Goal: Communication & Community: Answer question/provide support

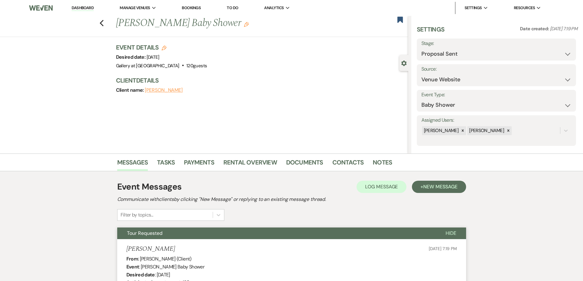
click at [93, 9] on link "Dashboard" at bounding box center [83, 8] width 22 height 6
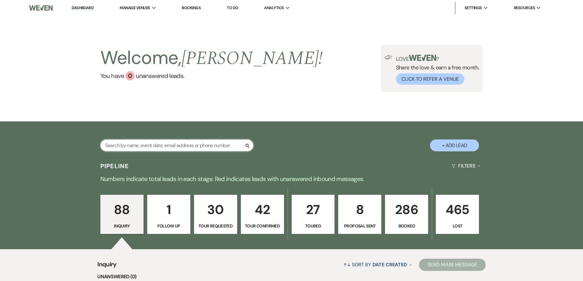
click at [159, 146] on input "text" at bounding box center [176, 146] width 153 height 12
type input "kou"
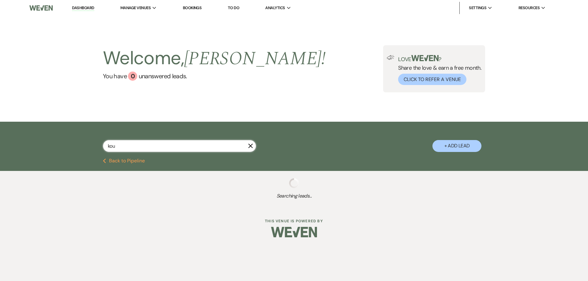
select select "8"
select select "5"
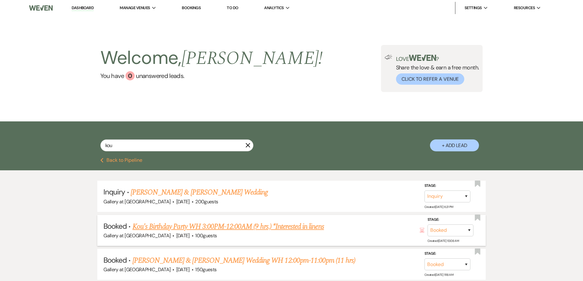
click at [218, 227] on link "Kou's Birthday Party WH 3:00PM-12:00AM (9 hrs.) *Interested in linens" at bounding box center [229, 226] width 192 height 11
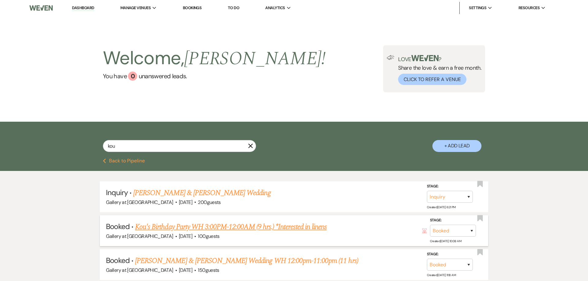
select select "5"
select select "4"
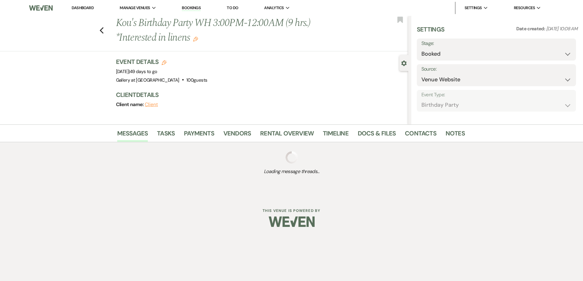
select select "4"
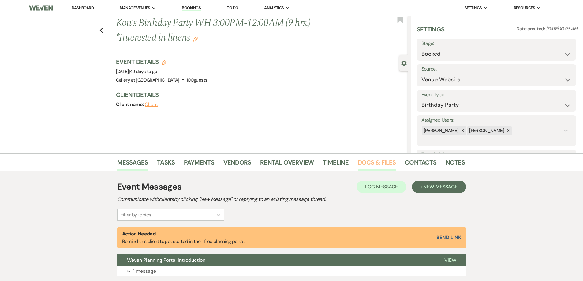
click at [380, 164] on link "Docs & Files" at bounding box center [377, 164] width 38 height 13
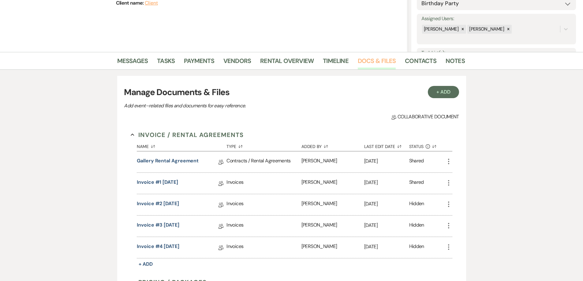
scroll to position [92, 0]
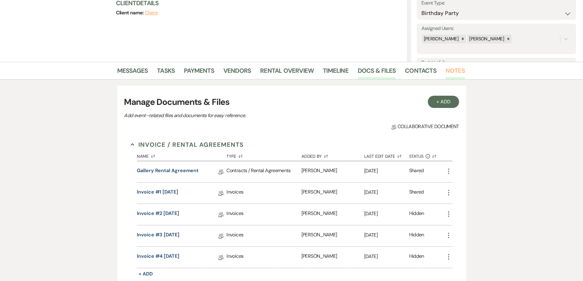
click at [454, 71] on link "Notes" at bounding box center [455, 72] width 19 height 13
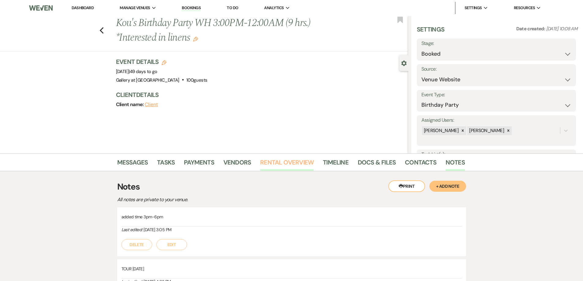
click at [276, 166] on link "Rental Overview" at bounding box center [287, 164] width 54 height 13
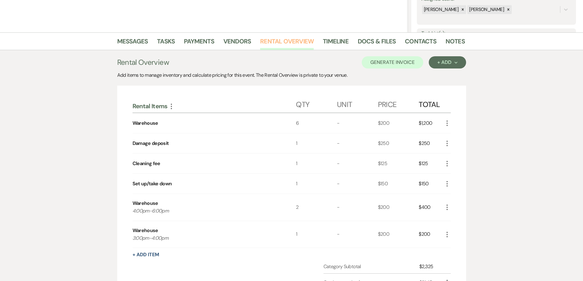
scroll to position [123, 0]
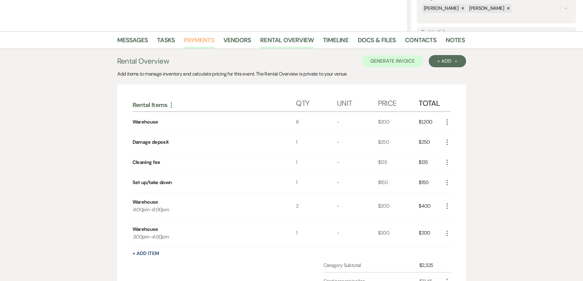
click at [199, 44] on link "Payments" at bounding box center [199, 41] width 30 height 13
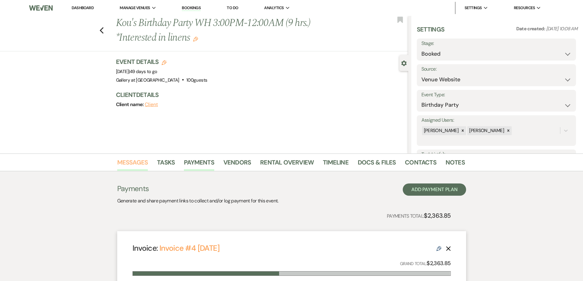
click at [142, 163] on link "Messages" at bounding box center [132, 164] width 31 height 13
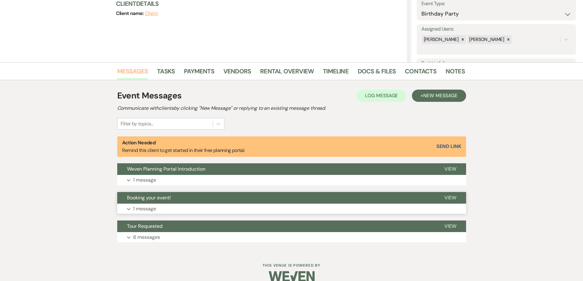
scroll to position [92, 0]
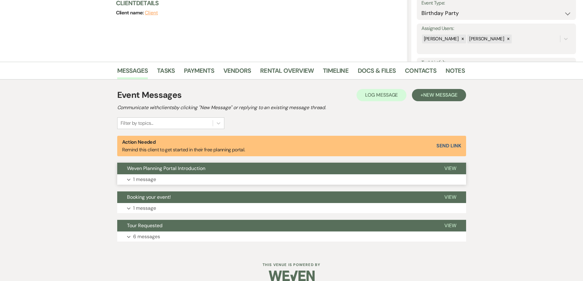
click at [222, 179] on button "Expand 1 message" at bounding box center [291, 180] width 349 height 10
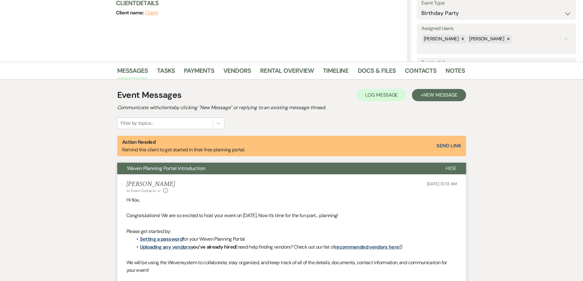
scroll to position [0, 0]
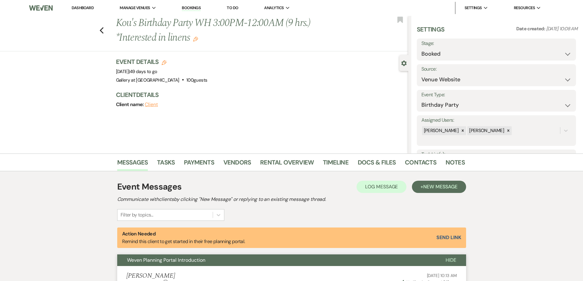
click at [100, 140] on div "Previous Kou's Birthday Party WH 3:00PM-12:00AM (9 hrs.) *Interested in linens …" at bounding box center [204, 85] width 409 height 138
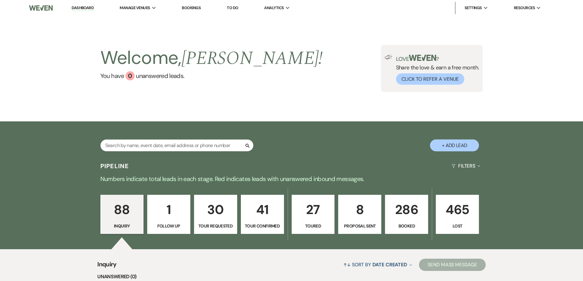
click at [460, 147] on button "+ Add Lead" at bounding box center [454, 146] width 49 height 12
select select "733"
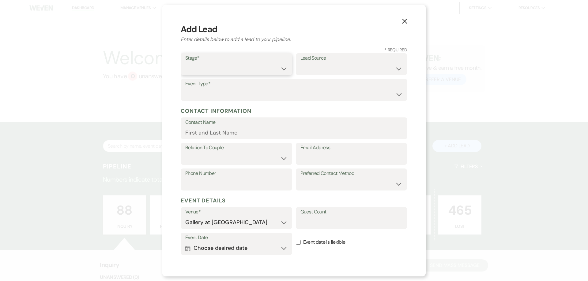
click at [267, 68] on select "Inquiry Follow Up Tour Requested Tour Confirmed Toured Proposal Sent Booked Lost" at bounding box center [236, 69] width 102 height 12
select select "4"
click at [185, 63] on select "Inquiry Follow Up Tour Requested Tour Confirmed Toured Proposal Sent Booked Lost" at bounding box center [236, 69] width 102 height 12
click at [307, 66] on select "Weven Venue Website Instagram Facebook Pinterest Google The Knot Wedding Wire H…" at bounding box center [351, 69] width 102 height 12
select select "22"
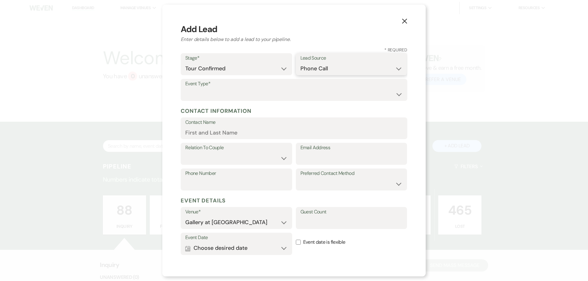
click at [300, 63] on select "Weven Venue Website Instagram Facebook Pinterest Google The Knot Wedding Wire H…" at bounding box center [351, 69] width 102 height 12
click at [207, 96] on select "Wedding Anniversary Party Baby Shower Bachelorette / Bachelor Party Birthday Pa…" at bounding box center [293, 95] width 217 height 12
click at [164, 146] on div "X Add Lead Enter details below to add a lead to your pipeline. * Required Stage…" at bounding box center [293, 141] width 263 height 272
click at [206, 135] on input "Contact Name" at bounding box center [293, 133] width 217 height 12
click at [207, 134] on input "Contact Name" at bounding box center [293, 133] width 217 height 12
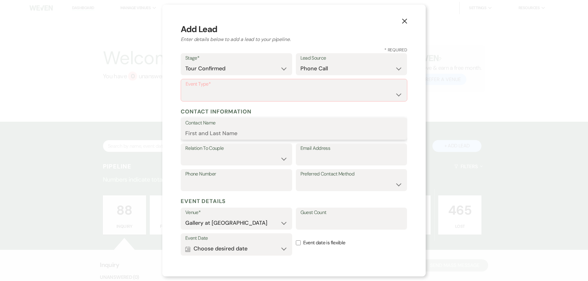
paste input "Ladonna Thomas (Oct 25) calisoulevents@gmail.com"
drag, startPoint x: 341, startPoint y: 134, endPoint x: 233, endPoint y: 138, distance: 107.9
click at [233, 138] on input "Ladonna Thomas (Oct 25) calisoulevents@gmail.com" at bounding box center [293, 133] width 217 height 12
type input "Ladonna Thomas"
click at [265, 162] on select "Couple Planner Parent of Couple Family Member Friend Other" at bounding box center [236, 159] width 102 height 12
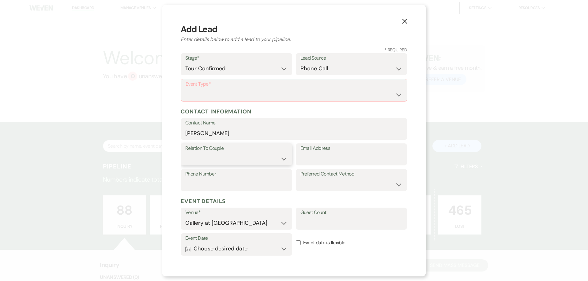
select select "2"
click at [185, 153] on select "Couple Planner Parent of Couple Family Member Friend Other" at bounding box center [236, 159] width 102 height 12
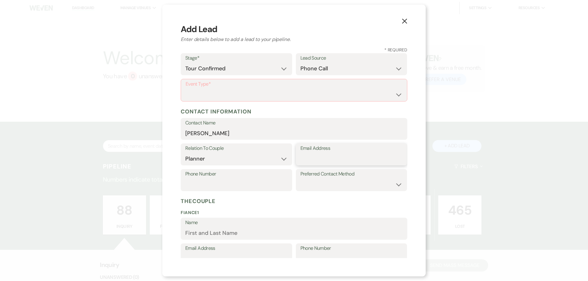
click at [304, 156] on input "Email Address" at bounding box center [351, 159] width 102 height 12
paste input "(Oct 25) calisoulevents@gmail.com"
drag, startPoint x: 321, startPoint y: 160, endPoint x: 296, endPoint y: 160, distance: 25.4
click at [296, 160] on div "Email Address (Oct 25) calisoulevents@gmail.com" at bounding box center [351, 155] width 111 height 22
type input "calisoulevents@gmail.com"
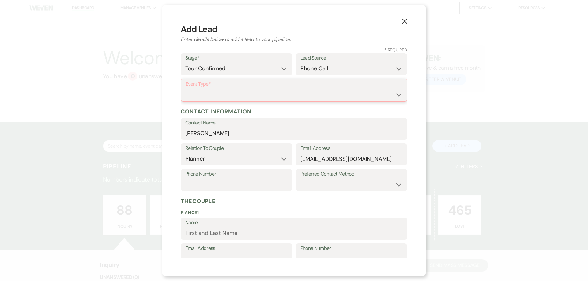
click at [335, 93] on select "Wedding Anniversary Party Baby Shower Bachelorette / Bachelor Party Birthday Pa…" at bounding box center [294, 95] width 217 height 12
select select "4"
click at [186, 89] on select "Wedding Anniversary Party Baby Shower Bachelorette / Bachelor Party Birthday Pa…" at bounding box center [294, 95] width 217 height 12
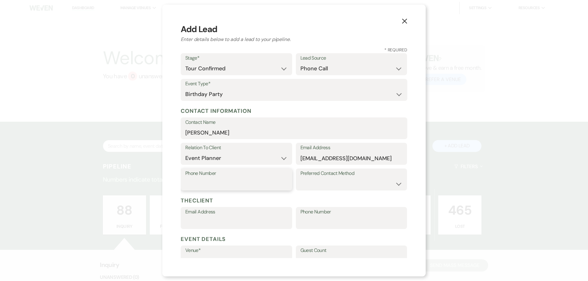
click at [230, 184] on input "Phone Number" at bounding box center [236, 184] width 102 height 12
type input "678-464-4069"
click at [310, 180] on select "Email Phone Text" at bounding box center [351, 184] width 102 height 12
select select "email"
click at [300, 178] on select "Email Phone Text" at bounding box center [351, 184] width 102 height 12
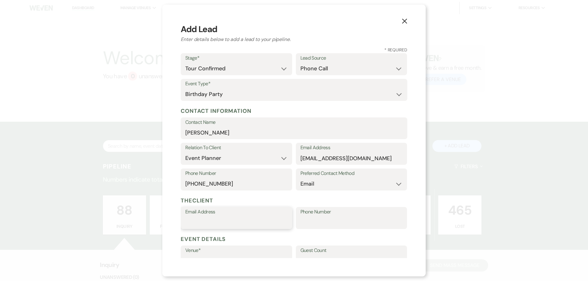
click at [241, 218] on input "Email Address" at bounding box center [236, 223] width 102 height 12
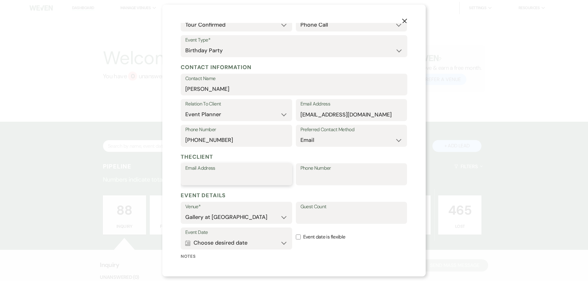
scroll to position [104, 0]
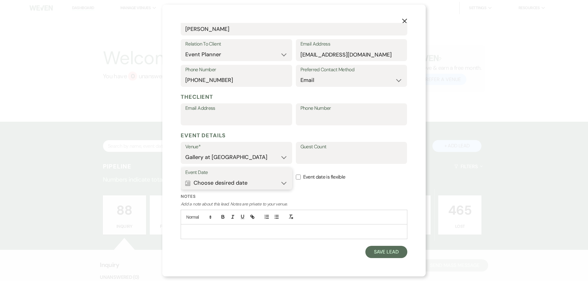
click at [259, 180] on button "Calendar Choose desired date Expand" at bounding box center [236, 183] width 102 height 12
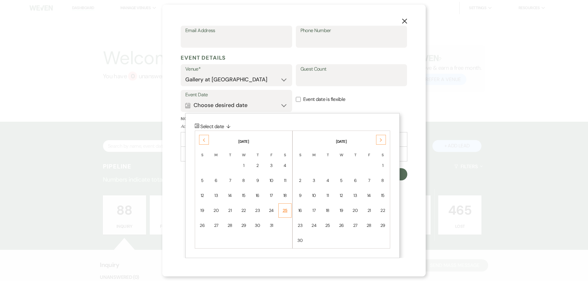
click at [288, 212] on td "25" at bounding box center [284, 211] width 13 height 14
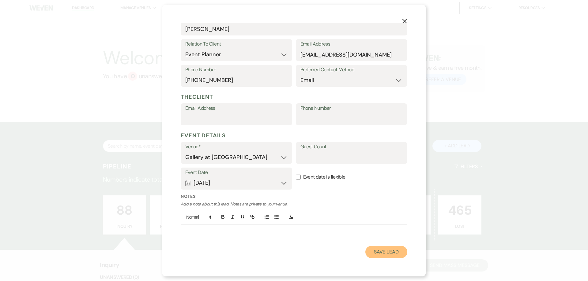
click at [385, 251] on button "Save Lead" at bounding box center [386, 252] width 42 height 12
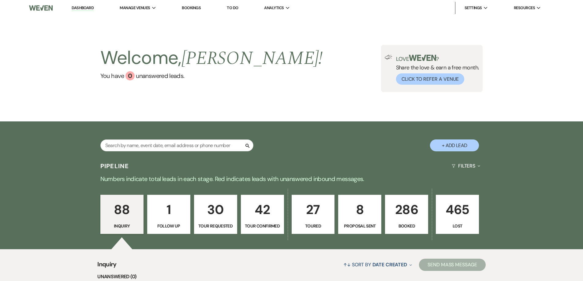
click at [269, 222] on link "42 Tour Confirmed" at bounding box center [262, 214] width 43 height 39
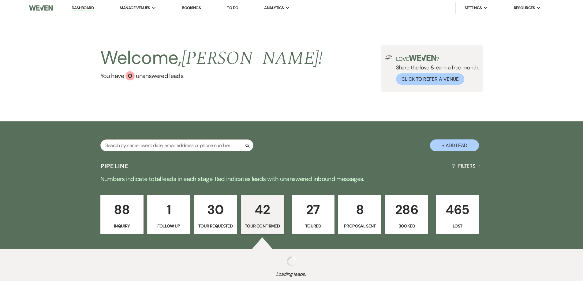
select select "4"
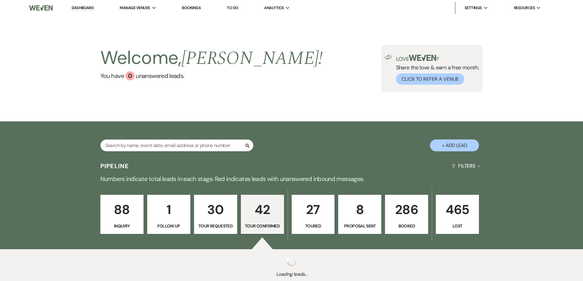
select select "4"
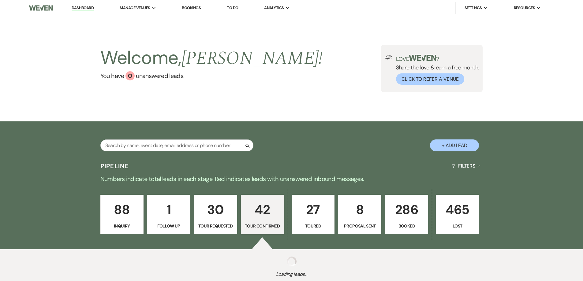
select select "4"
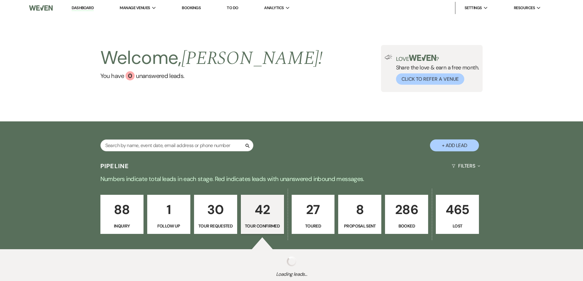
select select "4"
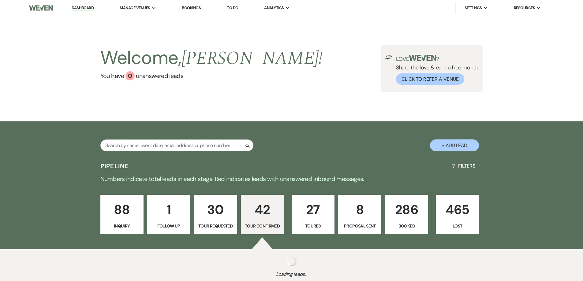
select select "4"
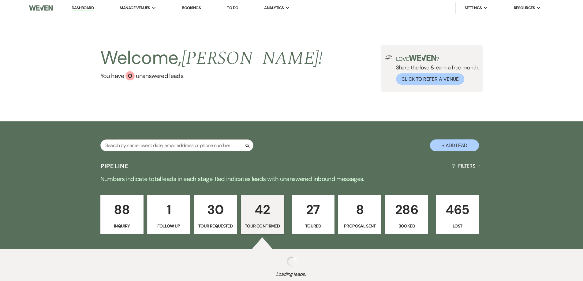
select select "4"
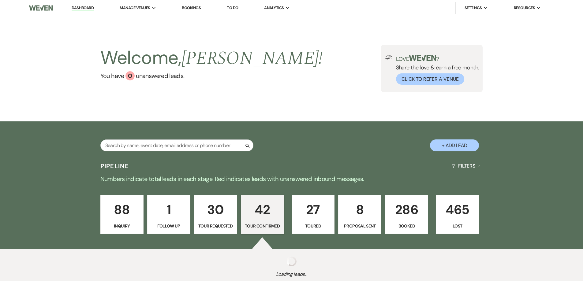
select select "4"
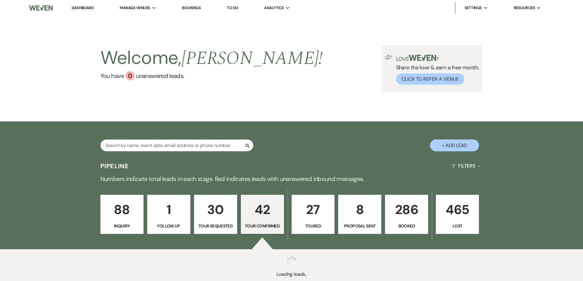
select select "4"
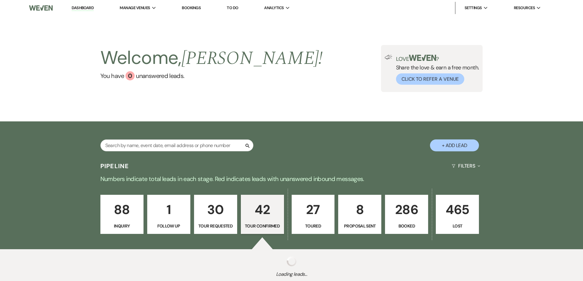
select select "4"
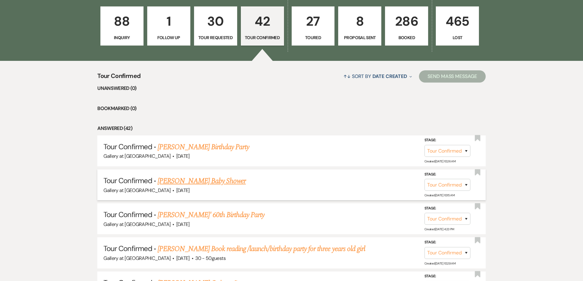
scroll to position [197, 0]
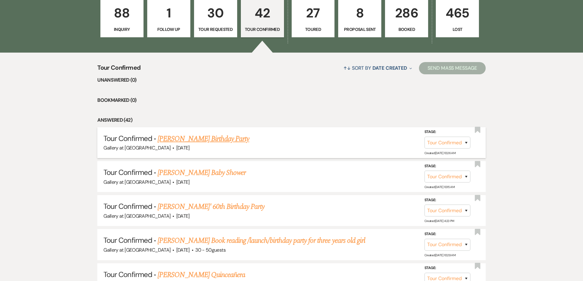
click at [221, 138] on link "Ladonna Thomas's Birthday Party" at bounding box center [204, 139] width 92 height 11
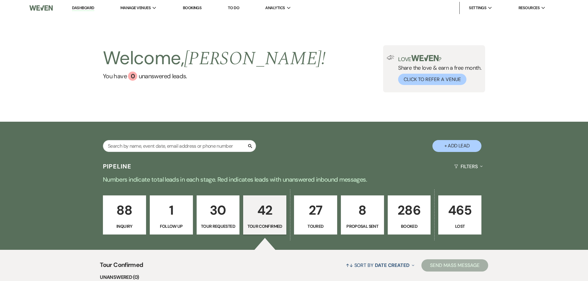
select select "4"
select select "22"
select select "4"
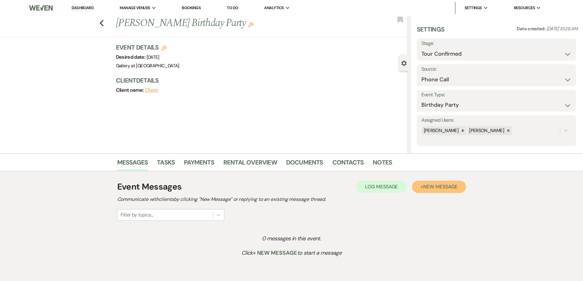
click at [448, 190] on span "New Message" at bounding box center [441, 187] width 34 height 6
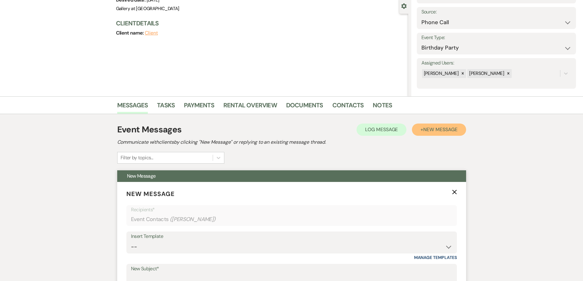
scroll to position [184, 0]
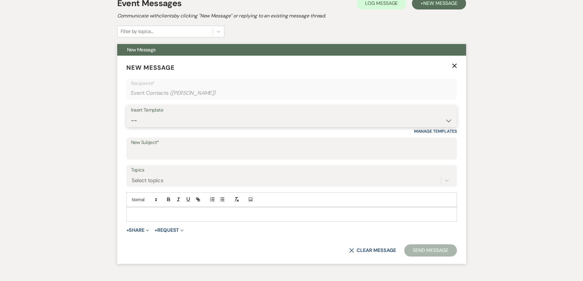
click at [230, 116] on select "-- Initial Inquiry Response-DATE IS AVAILABLE Initial Inquiry Response-DATE NOT…" at bounding box center [292, 121] width 322 height 12
select select "2560"
click at [131, 115] on select "-- Initial Inquiry Response-DATE IS AVAILABLE Initial Inquiry Response-DATE NOT…" at bounding box center [292, 121] width 322 height 12
type input "Gallery at Hood Street-Venue information"
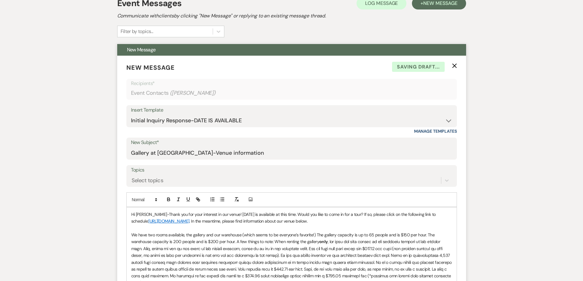
click at [290, 215] on p "Hi Ladonna-Thank you for your interest in our venue! 10/25/2025 is available at…" at bounding box center [291, 218] width 321 height 14
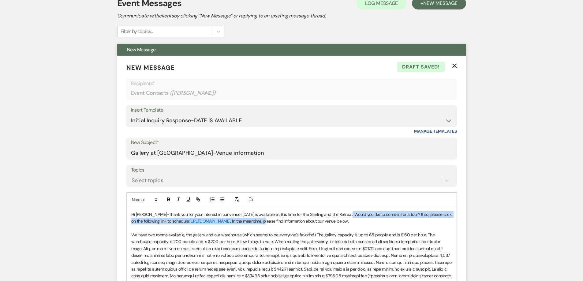
drag, startPoint x: 349, startPoint y: 213, endPoint x: 292, endPoint y: 223, distance: 58.1
click at [292, 223] on p "Hi Ladonna-Thank you for your interest in our venue! 10/25/2025 is available at…" at bounding box center [291, 218] width 321 height 14
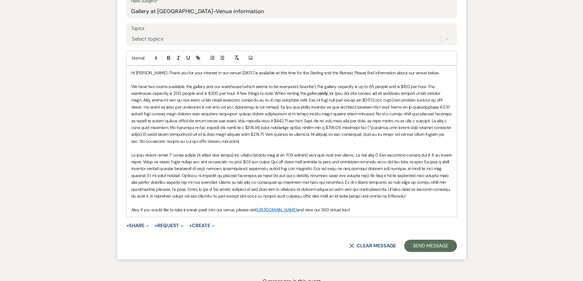
scroll to position [337, 0]
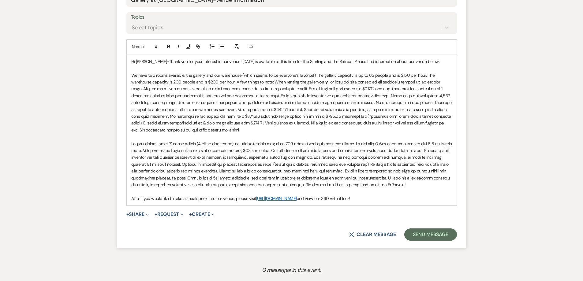
click at [269, 130] on p "We have two rooms available, the gallery and our warehouse (which seems to be e…" at bounding box center [291, 103] width 321 height 62
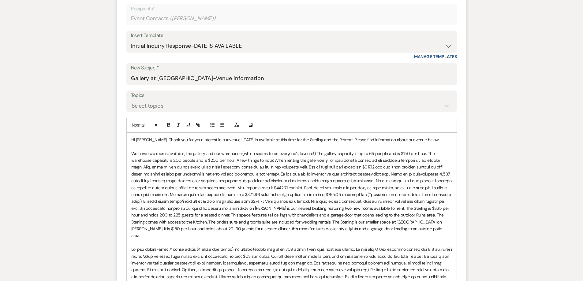
scroll to position [368, 0]
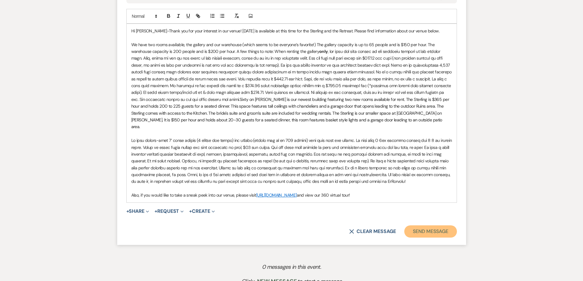
click at [417, 228] on button "Send Message" at bounding box center [431, 232] width 52 height 12
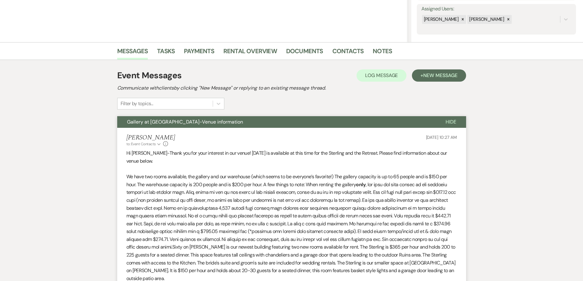
scroll to position [0, 0]
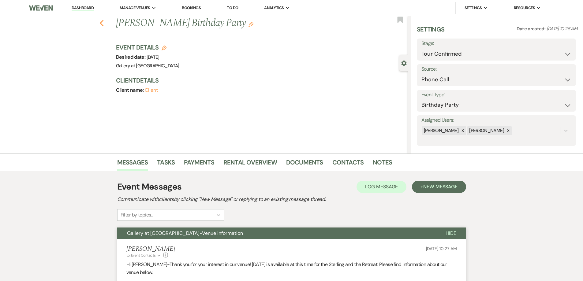
click at [103, 23] on use "button" at bounding box center [102, 23] width 4 height 7
select select "4"
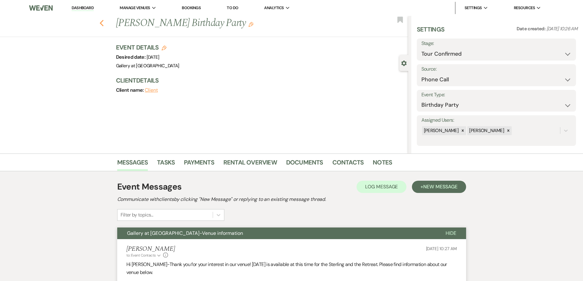
select select "4"
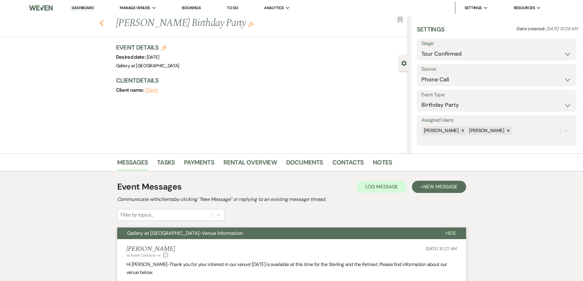
select select "4"
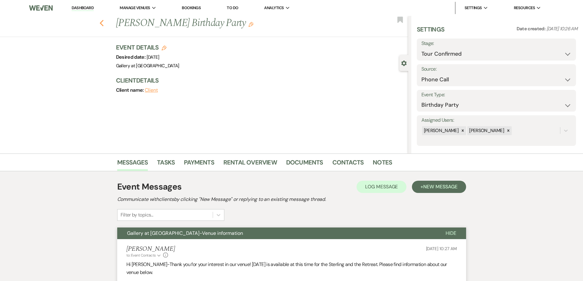
select select "4"
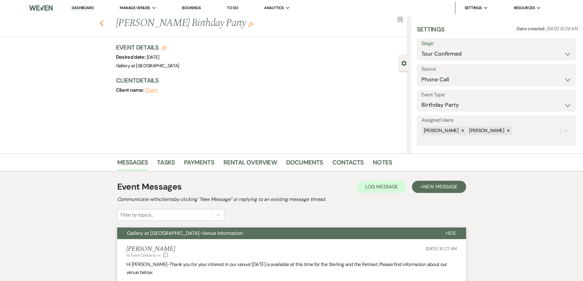
select select "4"
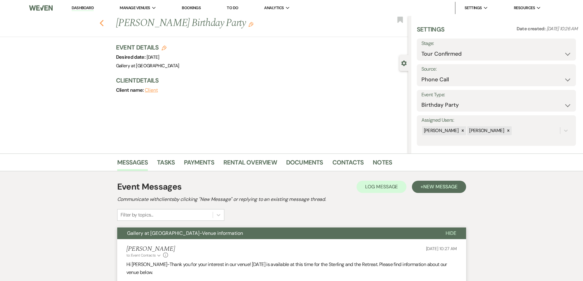
select select "4"
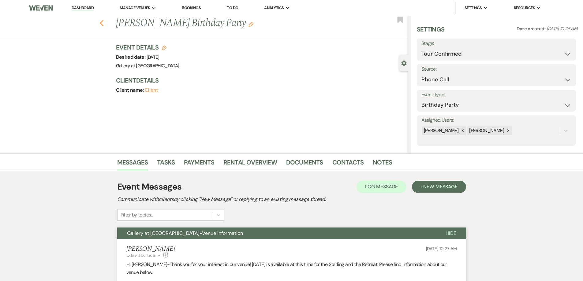
select select "4"
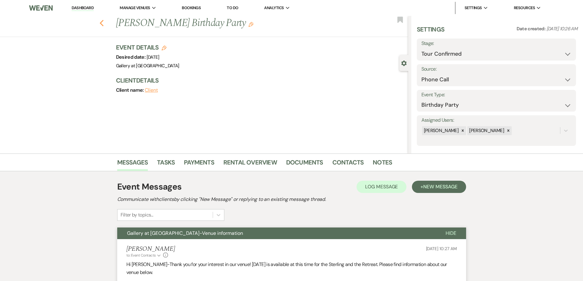
select select "4"
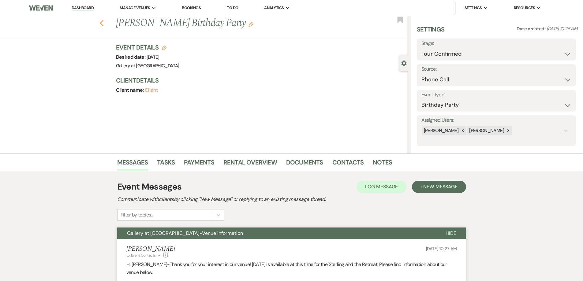
select select "4"
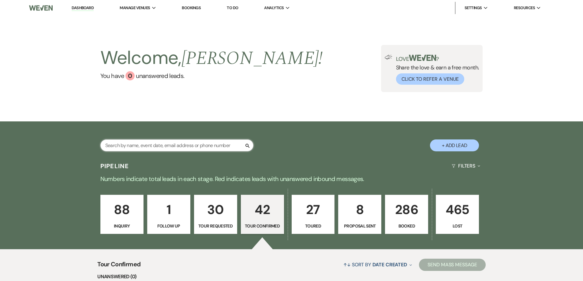
click at [195, 146] on input "text" at bounding box center [176, 146] width 153 height 12
click at [402, 219] on p "286" at bounding box center [406, 210] width 35 height 21
click at [225, 142] on input "text" at bounding box center [176, 146] width 153 height 12
click at [222, 146] on input "text" at bounding box center [176, 146] width 153 height 12
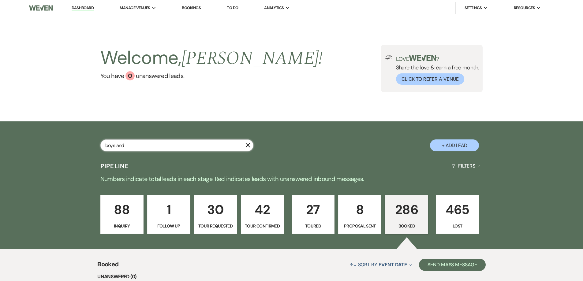
type input "boys and g"
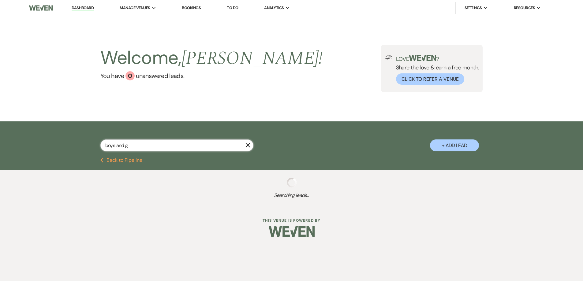
select select "6"
select select "5"
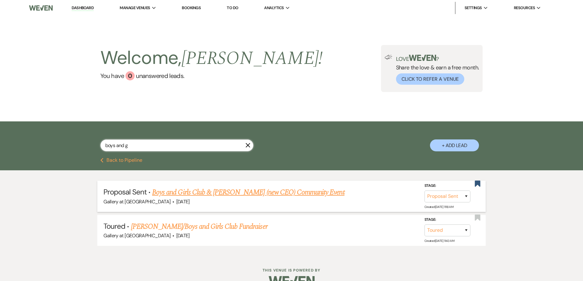
type input "boys and g"
click at [263, 191] on link "Boys and Girls Club & [PERSON_NAME] (new CEO) Community Event" at bounding box center [248, 192] width 192 height 11
select select "6"
select select "22"
select select "7"
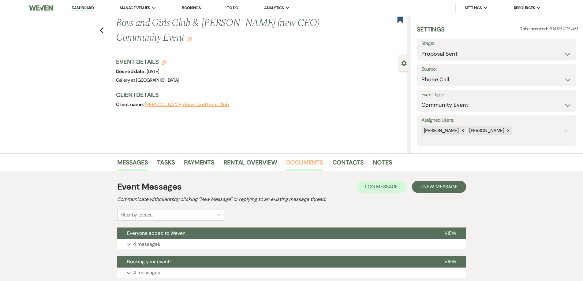
click at [304, 166] on link "Documents" at bounding box center [304, 164] width 37 height 13
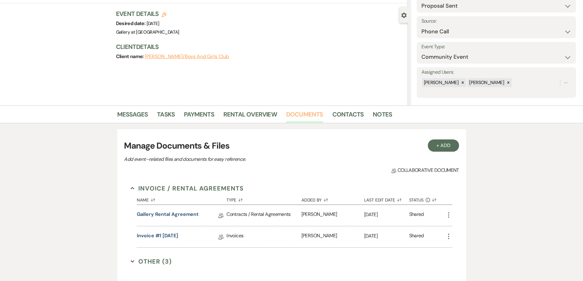
scroll to position [153, 0]
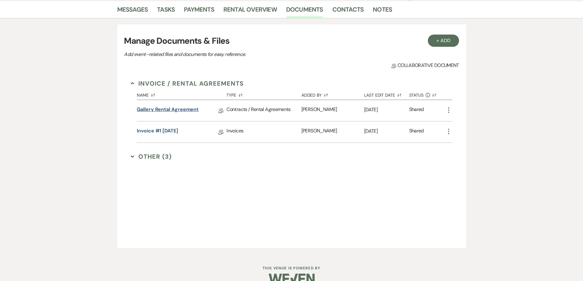
click at [193, 108] on link "Gallery Rental Agreement" at bounding box center [168, 110] width 62 height 9
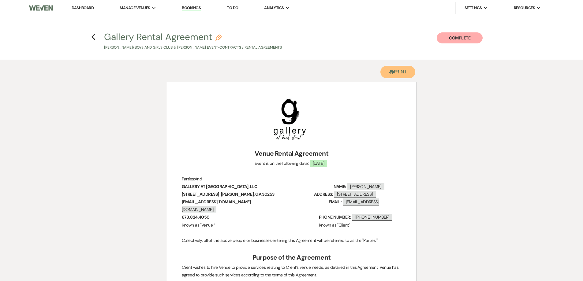
click at [395, 68] on button "Printer Print" at bounding box center [398, 72] width 35 height 13
click at [94, 35] on use "button" at bounding box center [94, 37] width 4 height 7
select select "6"
select select "22"
select select "7"
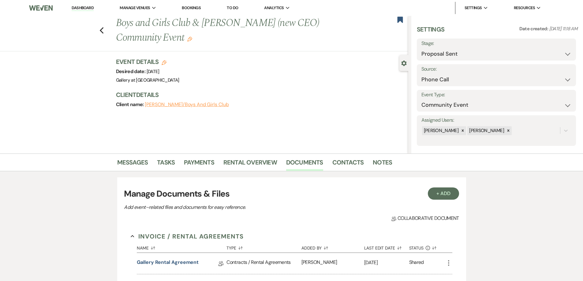
scroll to position [153, 0]
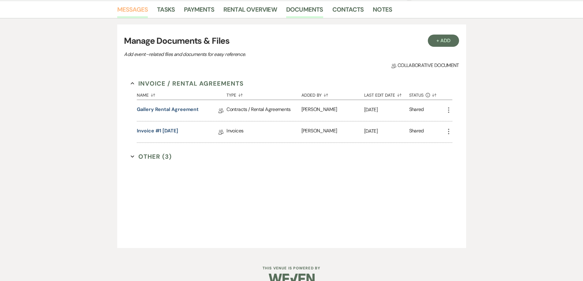
click at [133, 12] on link "Messages" at bounding box center [132, 11] width 31 height 13
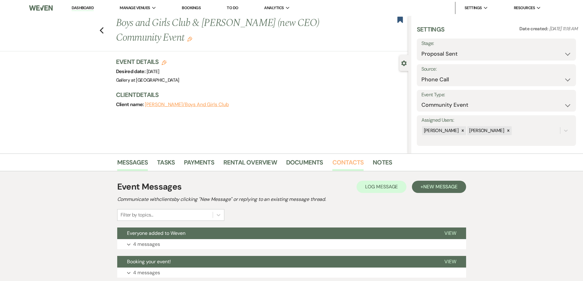
click at [356, 159] on link "Contacts" at bounding box center [349, 164] width 32 height 13
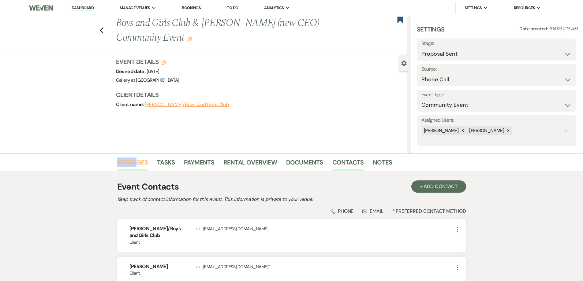
click at [138, 159] on li "Messages" at bounding box center [137, 164] width 40 height 15
click at [142, 164] on link "Messages" at bounding box center [132, 164] width 31 height 13
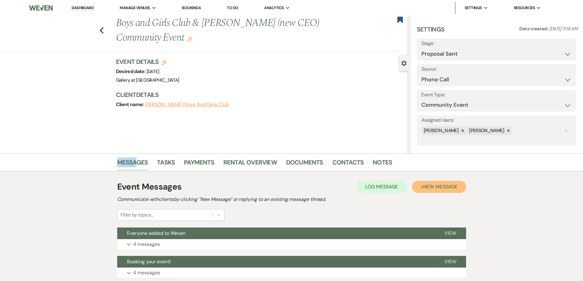
click at [436, 183] on button "+ New Message" at bounding box center [439, 187] width 54 height 12
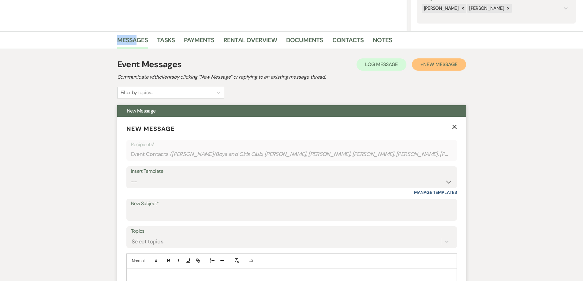
scroll to position [184, 0]
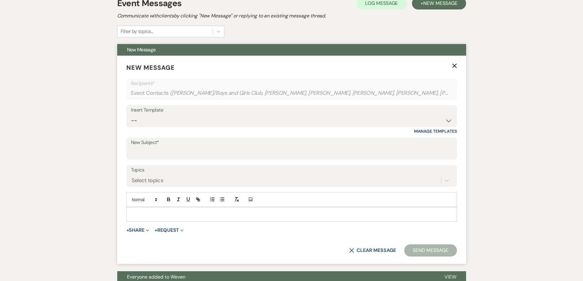
click at [180, 212] on p at bounding box center [291, 214] width 321 height 7
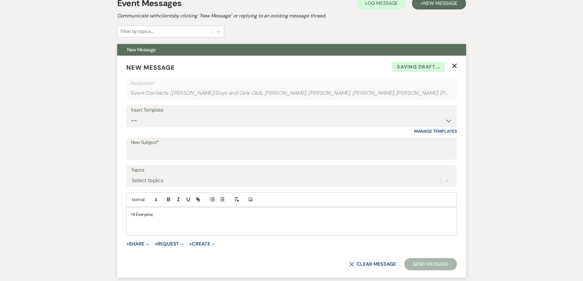
click at [138, 213] on p "HI Everyone," at bounding box center [291, 214] width 321 height 7
click at [135, 214] on p "HI everyone," at bounding box center [291, 214] width 321 height 7
click at [134, 228] on p at bounding box center [291, 228] width 321 height 7
click at [287, 229] on p "Please click the 'Click to Respond' button in order to open the Weven page. Und…" at bounding box center [291, 228] width 321 height 7
click at [309, 229] on p "Please click the 'Click to Respond' button in order to open the Weven page. Und…" at bounding box center [291, 228] width 321 height 7
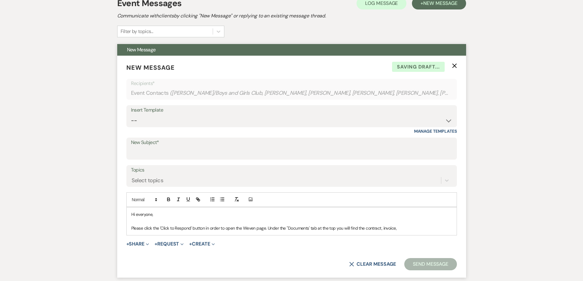
click at [288, 227] on p "Please click the 'Click to Respond' button in order to open the Weven page. Und…" at bounding box center [291, 228] width 321 height 7
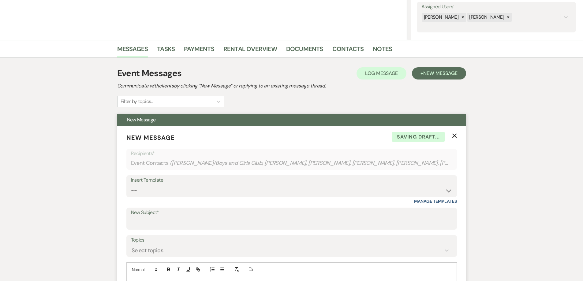
scroll to position [61, 0]
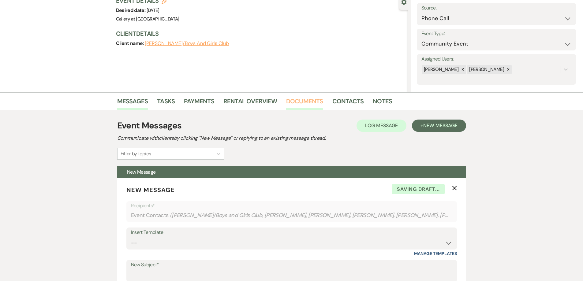
click at [301, 102] on link "Documents" at bounding box center [304, 102] width 37 height 13
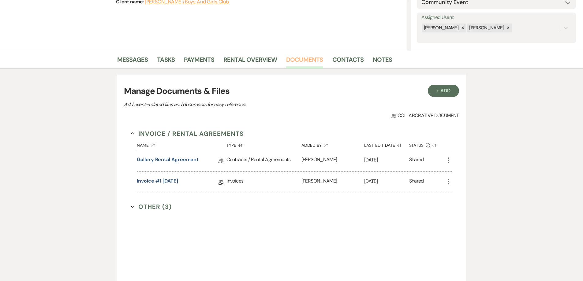
scroll to position [153, 0]
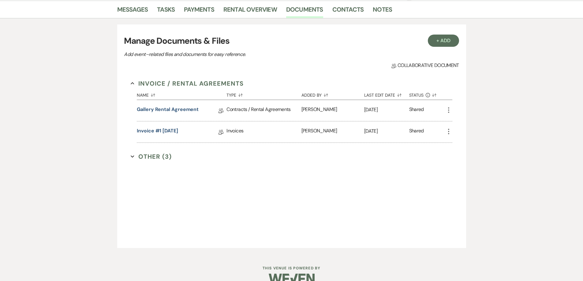
click at [159, 153] on button "Other (3) Expand" at bounding box center [151, 156] width 41 height 9
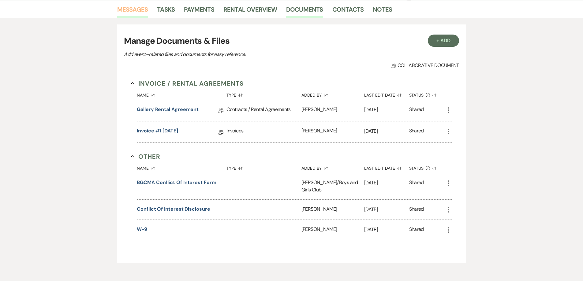
click at [128, 13] on link "Messages" at bounding box center [132, 11] width 31 height 13
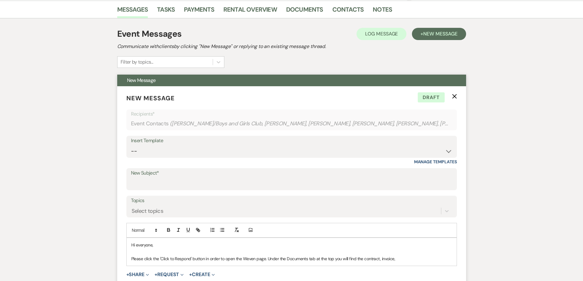
click at [405, 258] on p "Please click the 'Click to Respond' button in order to open the Weven page. Und…" at bounding box center [291, 259] width 321 height 7
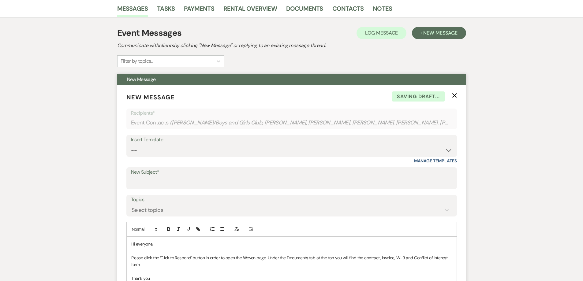
scroll to position [161, 0]
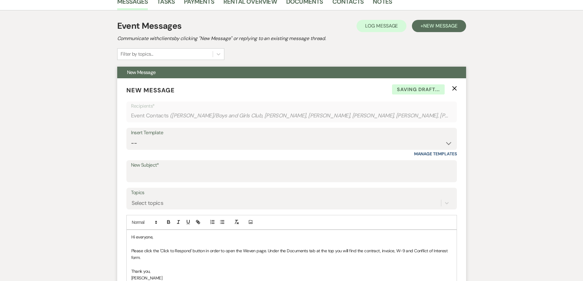
click at [153, 260] on p "Please click the 'Click to Respond' button in order to open the Weven page. Und…" at bounding box center [291, 255] width 321 height 14
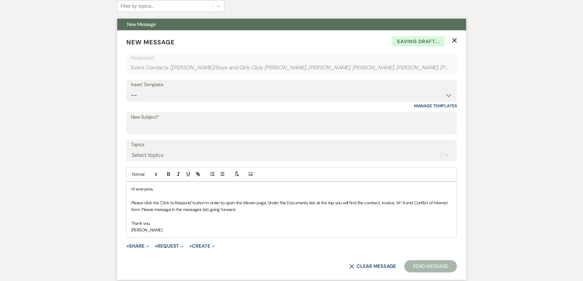
scroll to position [222, 0]
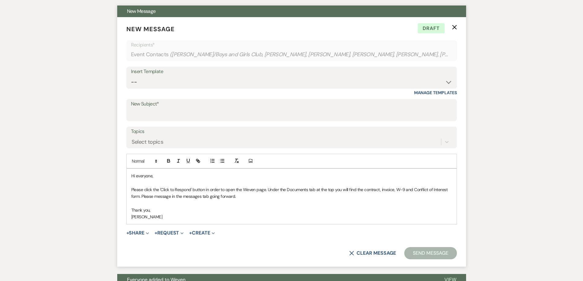
click at [414, 192] on p "Please click the 'Click to Respond' button in order to open the Weven page. Und…" at bounding box center [291, 194] width 321 height 14
click at [416, 191] on p "Please click the 'Click to Respond' button in order to open the Weven page. Und…" at bounding box center [291, 194] width 321 height 14
click at [434, 188] on p "Please click the 'Click to Respond' button in order to open the Weven page. Und…" at bounding box center [291, 194] width 321 height 14
click at [188, 114] on input "New Subject*" at bounding box center [292, 115] width 322 height 12
type input "Weven Planning Portal"
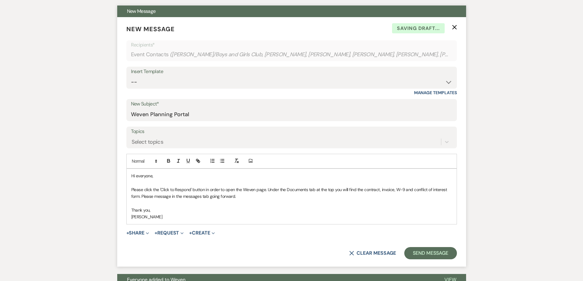
click at [241, 219] on p "[PERSON_NAME]" at bounding box center [291, 217] width 321 height 7
click at [438, 255] on button "Send Message" at bounding box center [431, 253] width 52 height 12
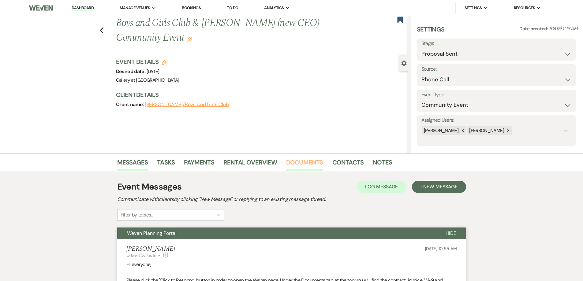
click at [295, 161] on link "Documents" at bounding box center [304, 164] width 37 height 13
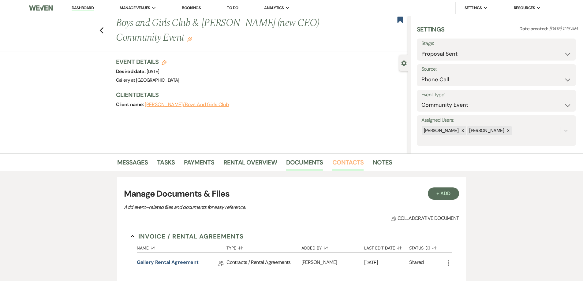
click at [337, 166] on link "Contacts" at bounding box center [349, 164] width 32 height 13
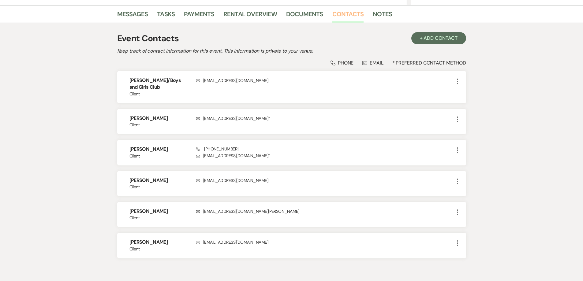
scroll to position [153, 0]
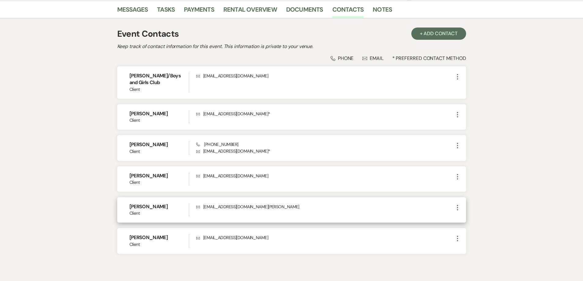
click at [458, 208] on use "button" at bounding box center [457, 208] width 1 height 6
click at [466, 219] on use "button" at bounding box center [464, 219] width 5 height 5
select select "1"
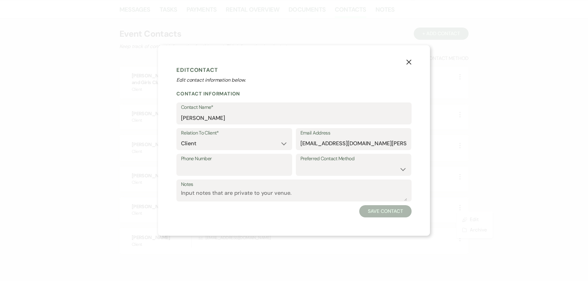
click at [409, 62] on use "button" at bounding box center [408, 62] width 5 height 5
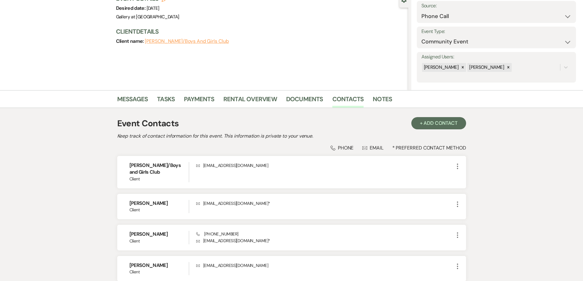
scroll to position [0, 0]
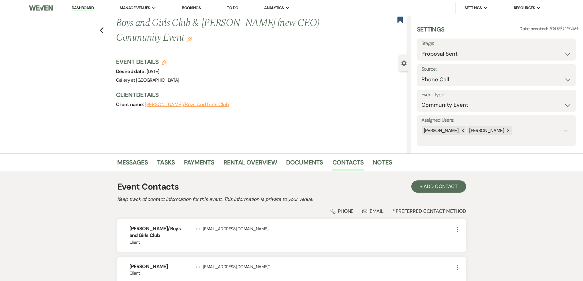
click at [76, 6] on link "Dashboard" at bounding box center [83, 8] width 22 height 6
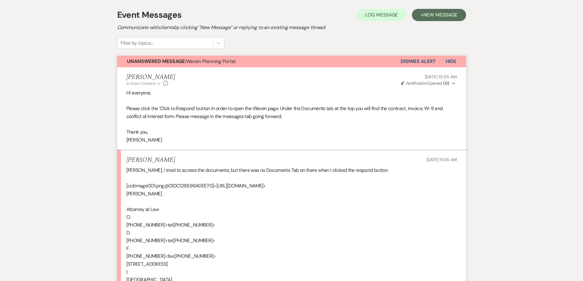
scroll to position [127, 0]
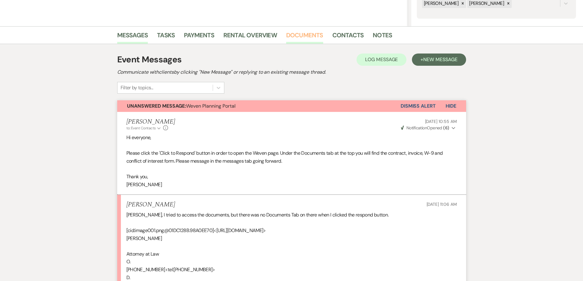
click at [312, 37] on link "Documents" at bounding box center [304, 36] width 37 height 13
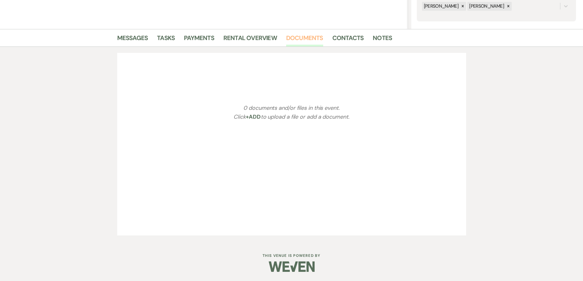
scroll to position [127, 0]
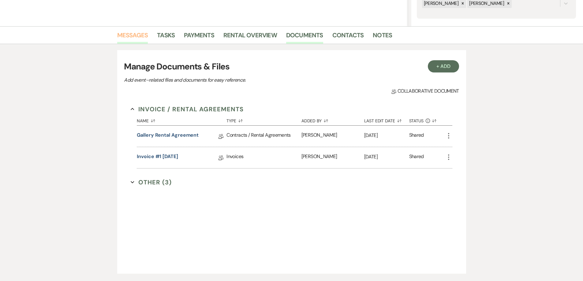
click at [126, 35] on link "Messages" at bounding box center [132, 36] width 31 height 13
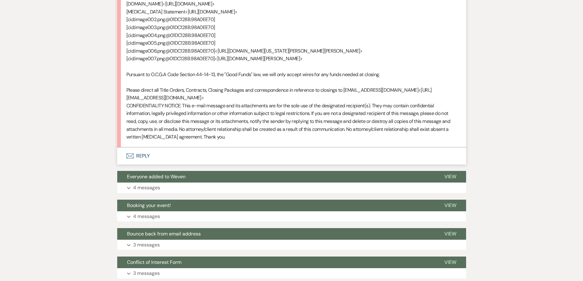
scroll to position [578, 0]
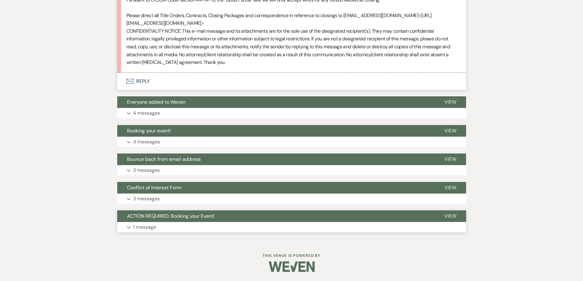
click at [220, 229] on button "Expand 1 message" at bounding box center [291, 227] width 349 height 10
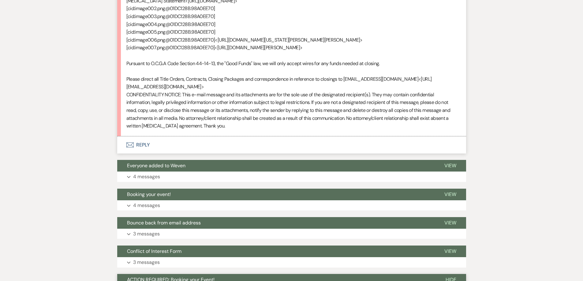
scroll to position [511, 0]
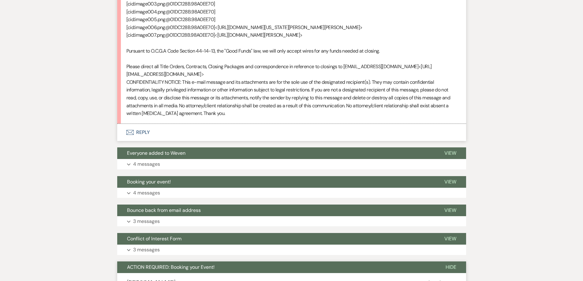
click at [179, 141] on button "Envelope Reply" at bounding box center [291, 132] width 349 height 17
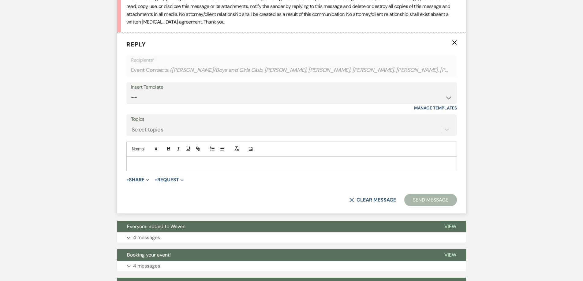
scroll to position [603, 0]
click at [189, 167] on p at bounding box center [291, 163] width 321 height 7
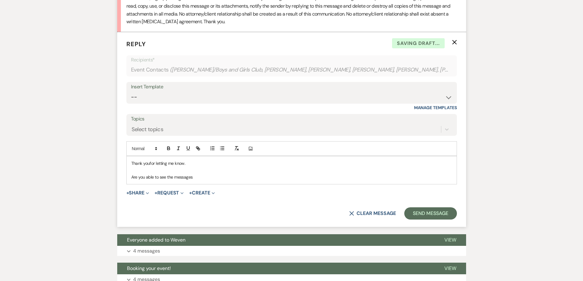
click at [150, 167] on p "Thank youfor letting me know." at bounding box center [291, 163] width 321 height 7
click at [198, 181] on p "Are you able to see the messages" at bounding box center [291, 177] width 321 height 7
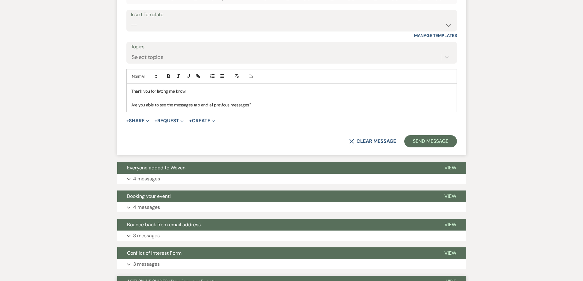
scroll to position [756, 0]
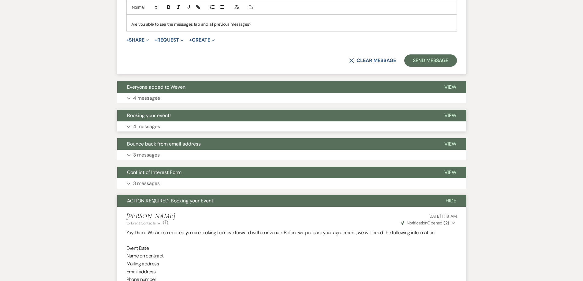
click at [193, 132] on button "Expand 4 messages" at bounding box center [291, 127] width 349 height 10
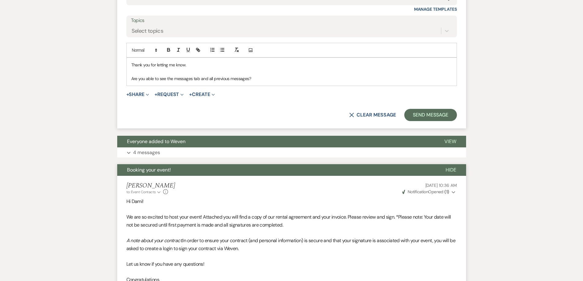
scroll to position [664, 0]
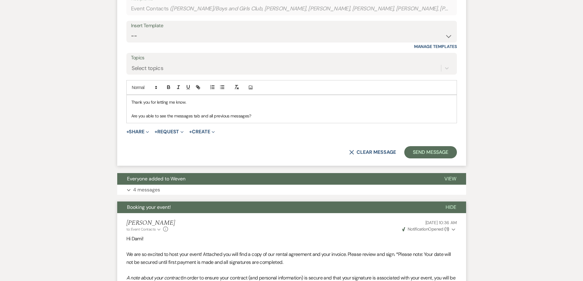
click at [267, 119] on p "Are you able to see the messages tab and all previous messages?" at bounding box center [291, 116] width 321 height 7
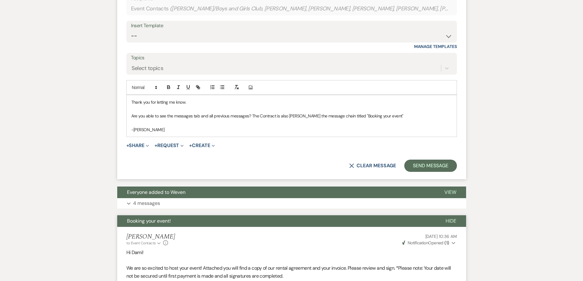
click at [263, 119] on p "Are you able to see the messages tab and all previous messages? The Contract is…" at bounding box center [291, 116] width 321 height 7
click at [288, 119] on p "Are you able to see the messages tab and all previous messages? The contract is…" at bounding box center [291, 116] width 321 height 7
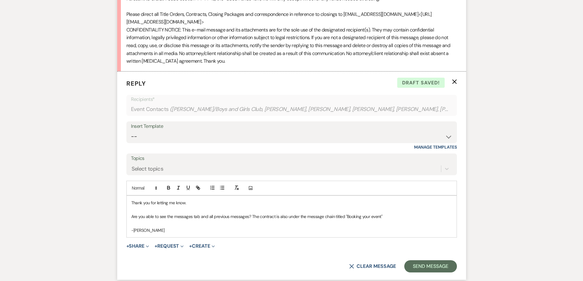
scroll to position [572, 0]
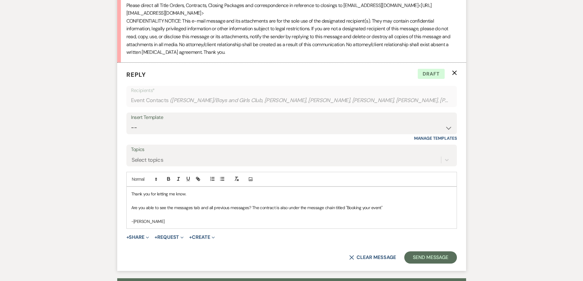
click at [382, 211] on p "Are you able to see the messages tab and all previous messages? The contract is…" at bounding box center [291, 208] width 321 height 7
click at [412, 264] on button "Send Message" at bounding box center [431, 258] width 52 height 12
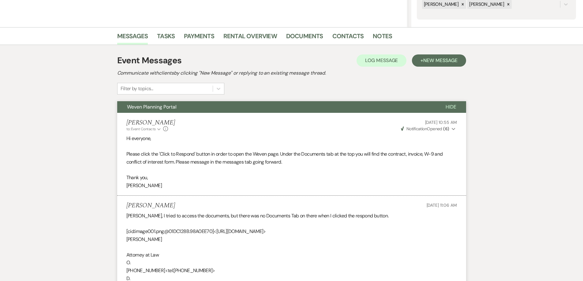
scroll to position [0, 0]
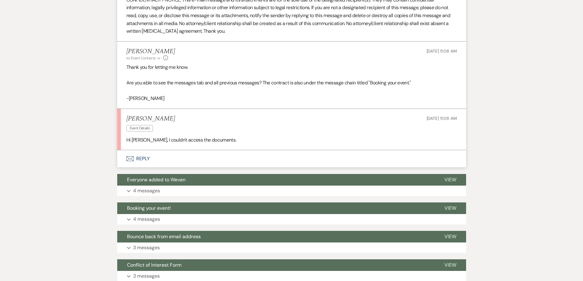
scroll to position [594, 0]
click at [234, 167] on button "Envelope Reply" at bounding box center [291, 158] width 349 height 17
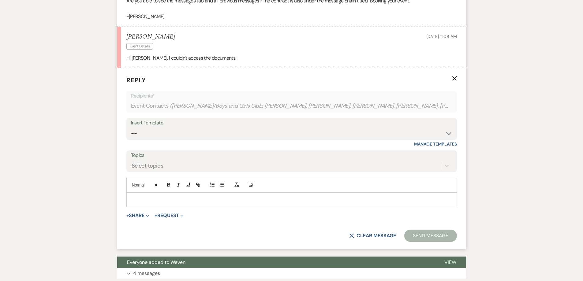
scroll to position [686, 0]
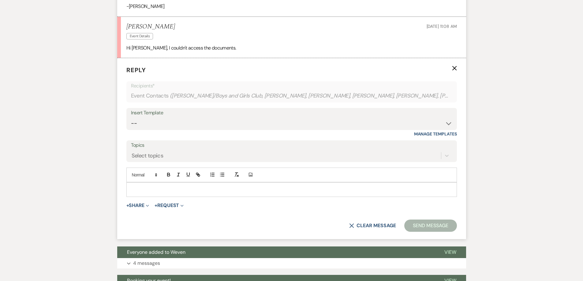
click at [213, 193] on p at bounding box center [291, 190] width 321 height 7
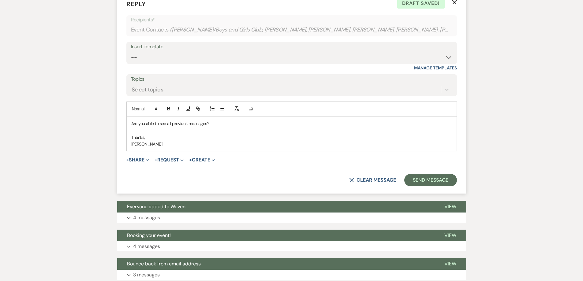
scroll to position [778, 0]
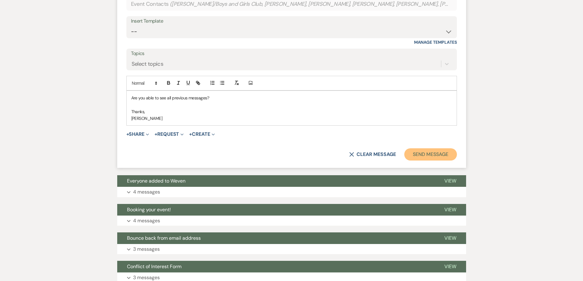
click at [418, 161] on button "Send Message" at bounding box center [431, 155] width 52 height 12
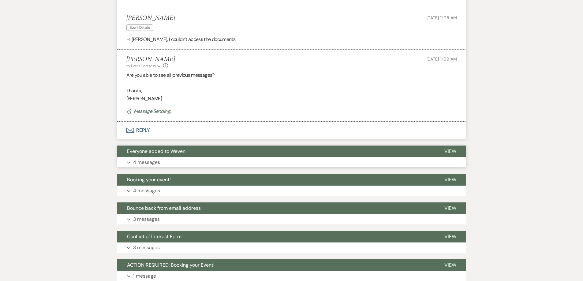
scroll to position [575, 0]
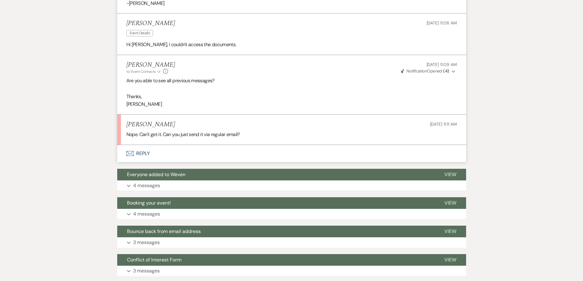
scroll to position [690, 0]
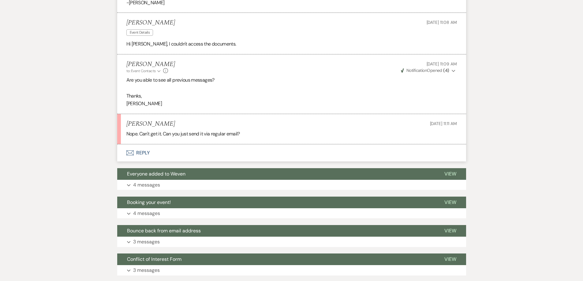
click at [204, 162] on button "Envelope Reply" at bounding box center [291, 153] width 349 height 17
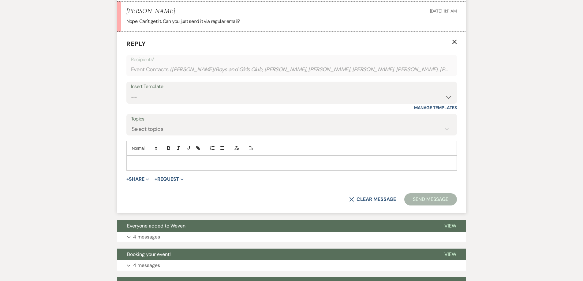
scroll to position [812, 0]
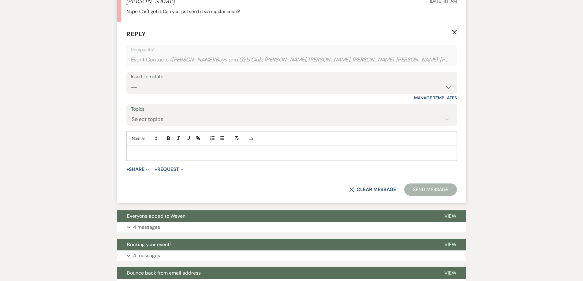
click at [194, 157] on p at bounding box center [291, 153] width 321 height 7
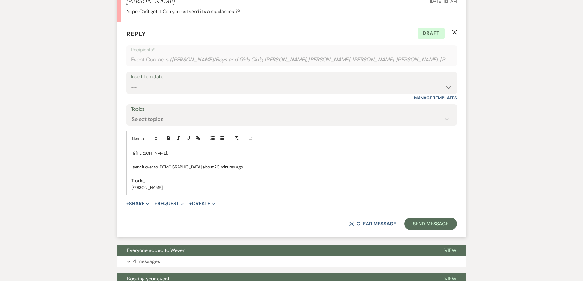
click at [271, 178] on p at bounding box center [291, 174] width 321 height 7
click at [269, 171] on p "I sent it over to Christian about 20 minutes ago." at bounding box center [291, 167] width 321 height 7
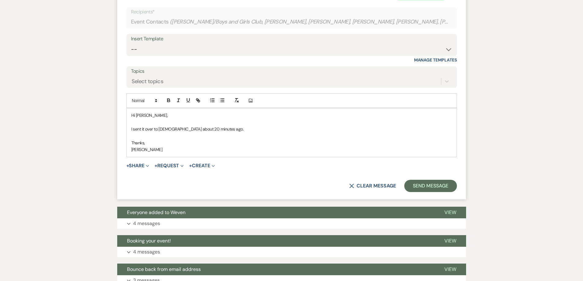
scroll to position [874, 0]
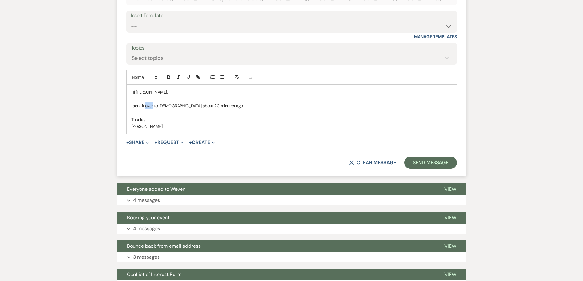
drag, startPoint x: 153, startPoint y: 122, endPoint x: 146, endPoint y: 123, distance: 7.2
click at [146, 109] on p "I sent it over to Christian about 20 minutes ago." at bounding box center [291, 106] width 321 height 7
click at [200, 109] on p "I sent it the contract over to Christian about 20 minutes ago." at bounding box center [291, 106] width 321 height 7
click at [443, 169] on button "Send Message" at bounding box center [431, 163] width 52 height 12
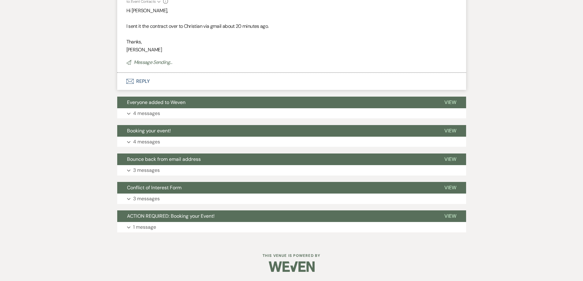
scroll to position [865, 0]
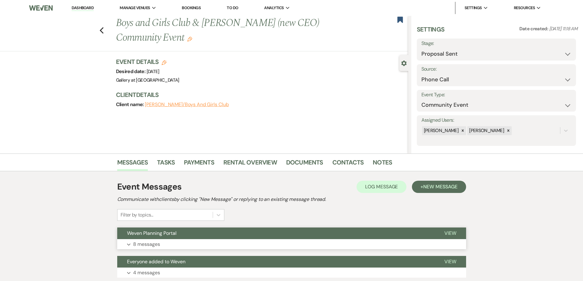
click at [270, 246] on button "Expand 8 messages" at bounding box center [291, 245] width 349 height 10
